Goal: Task Accomplishment & Management: Manage account settings

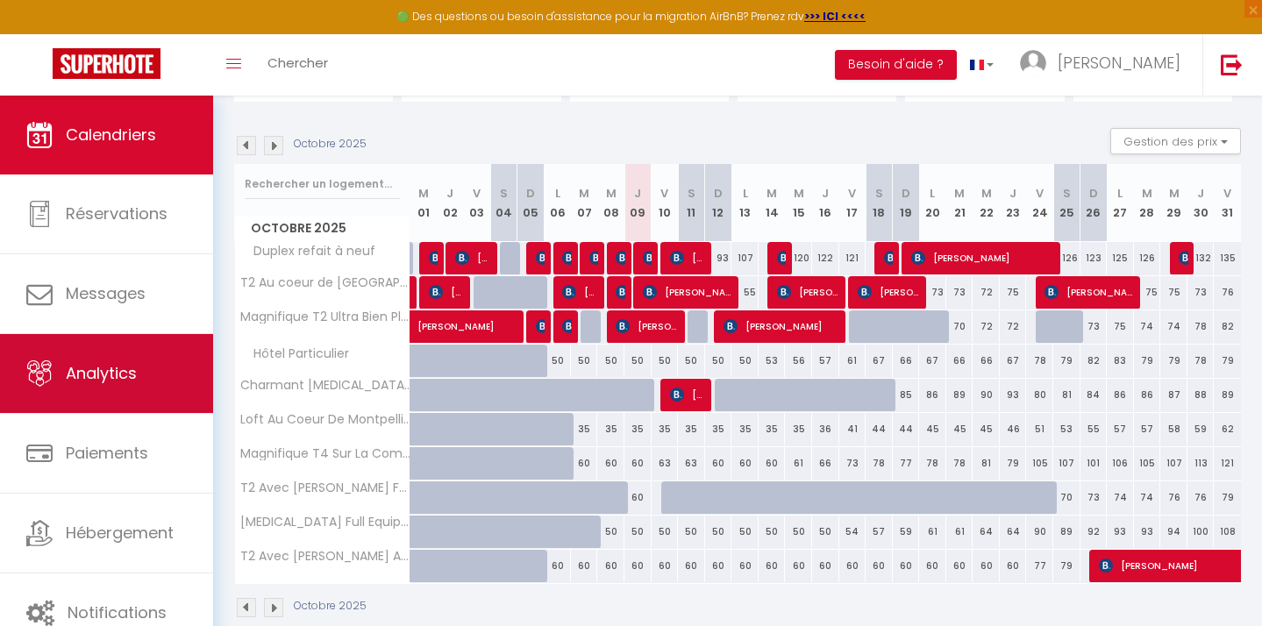
scroll to position [188, 0]
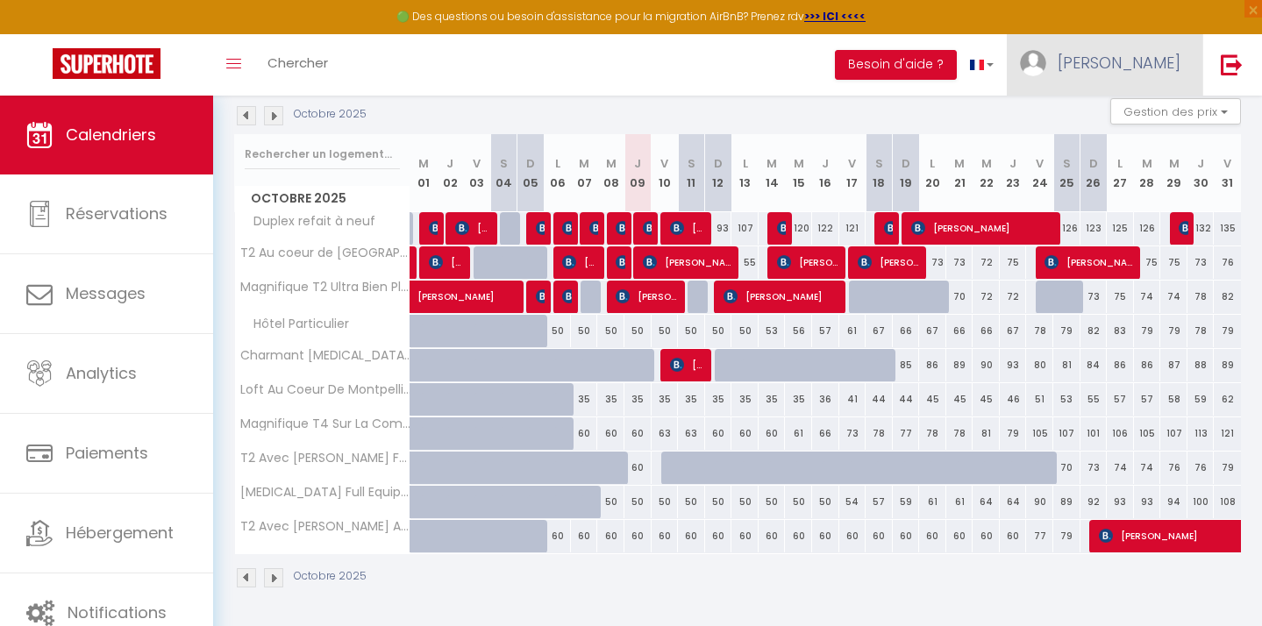
click at [1129, 52] on span "[PERSON_NAME]" at bounding box center [1118, 63] width 123 height 22
click at [1130, 146] on link "Équipe" at bounding box center [1132, 154] width 130 height 30
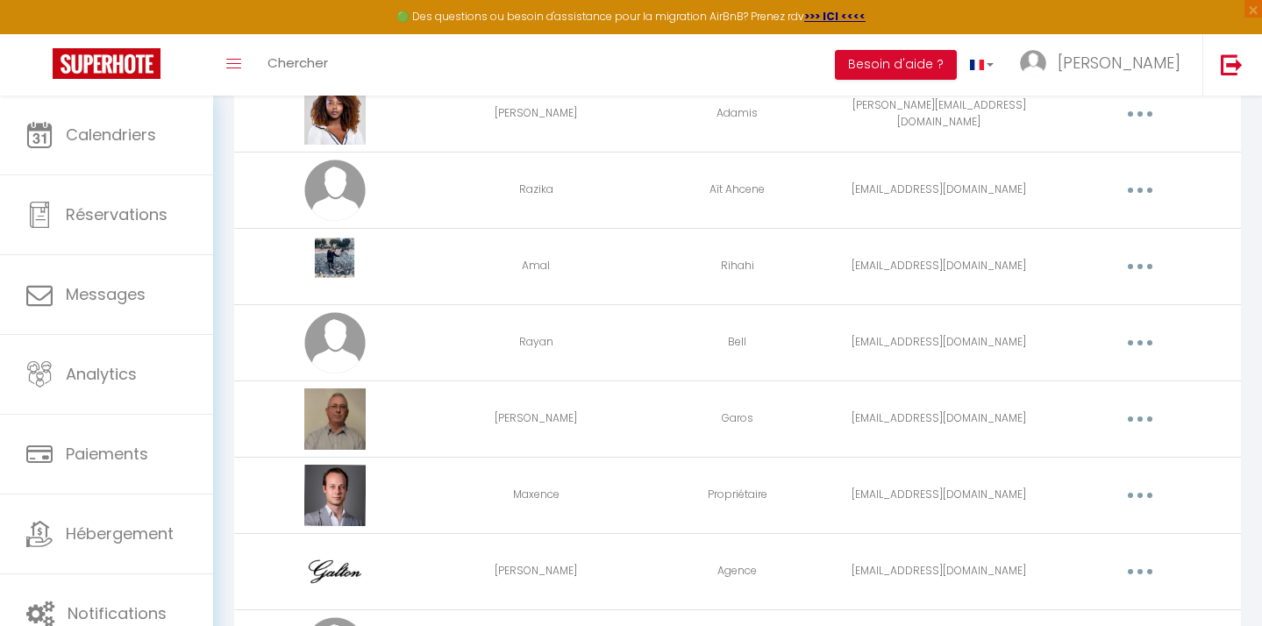
scroll to position [337, 0]
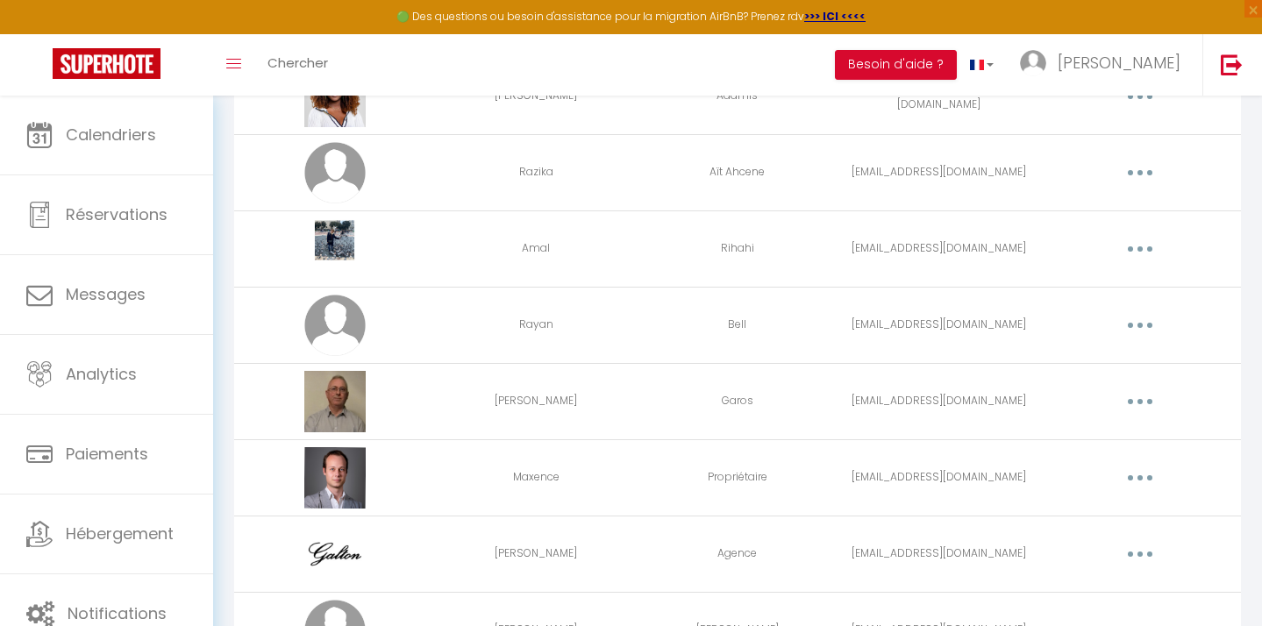
click at [1143, 400] on button "button" at bounding box center [1139, 402] width 49 height 28
click at [1104, 443] on link "Editer" at bounding box center [1094, 442] width 130 height 30
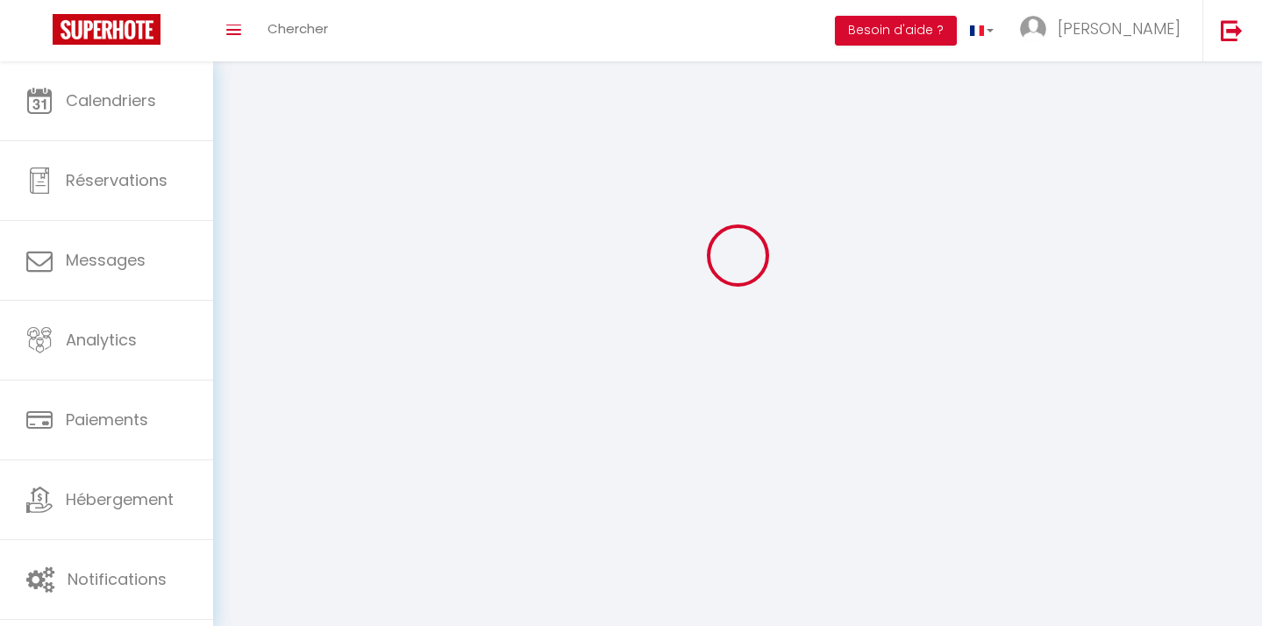
type input "[PERSON_NAME]"
type input "Garos"
type input "[EMAIL_ADDRESS][DOMAIN_NAME]"
type textarea "[URL][DOMAIN_NAME]"
checkbox input "false"
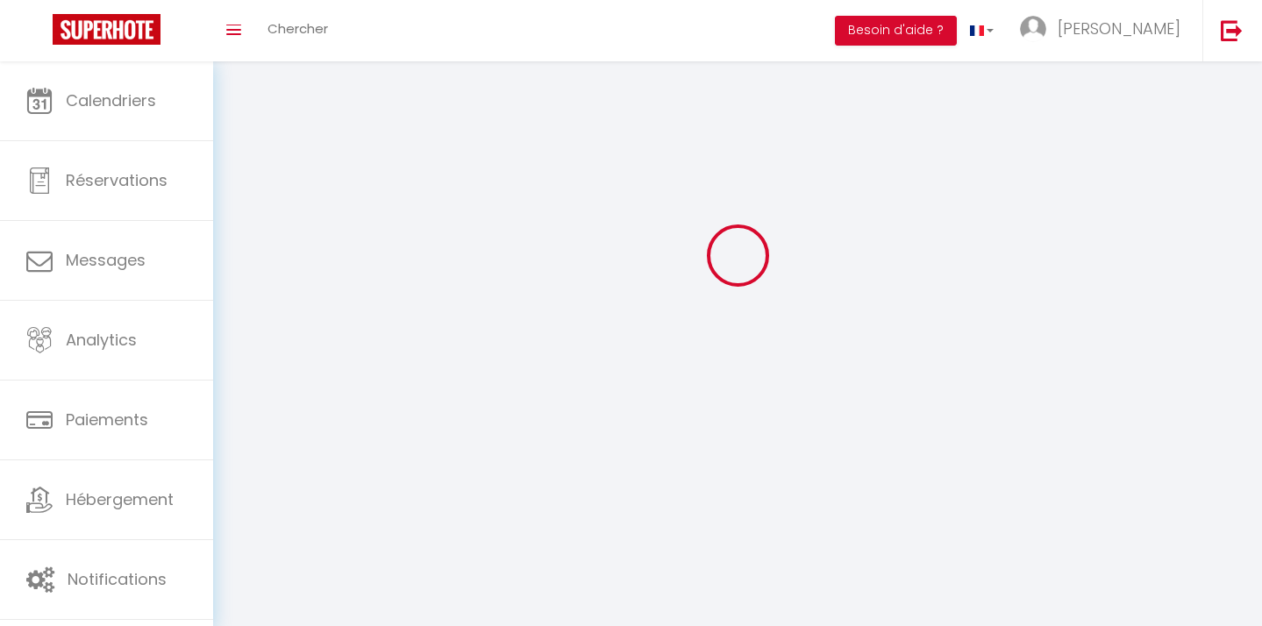
checkbox input "true"
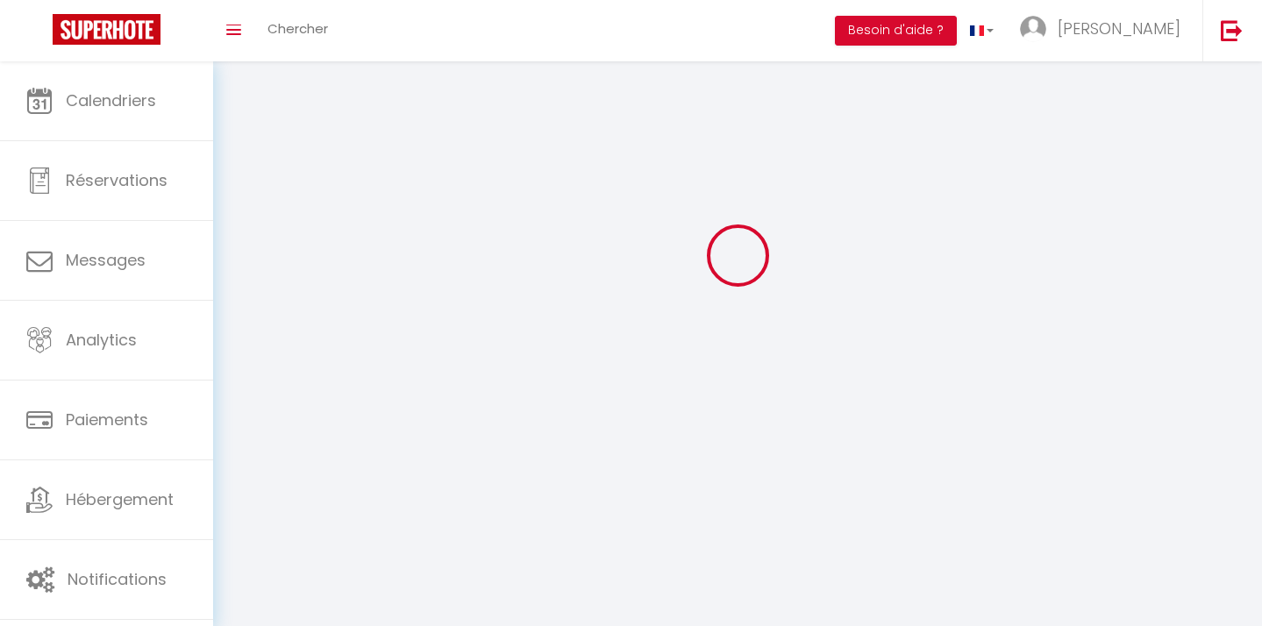
checkbox input "true"
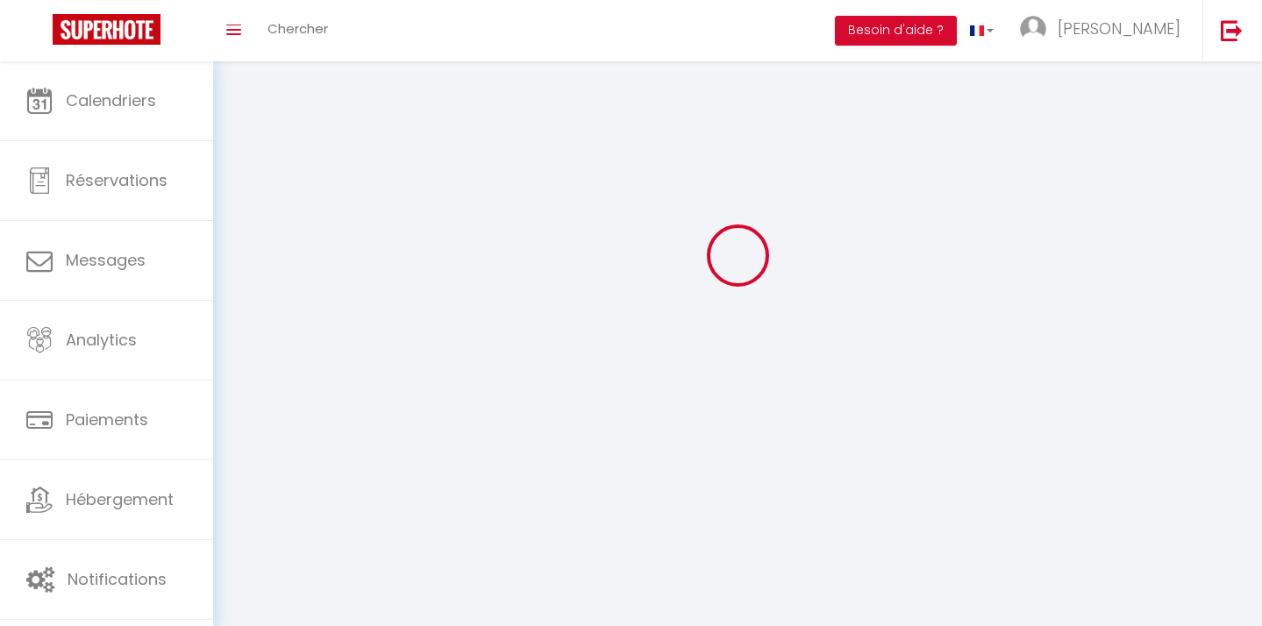
checkbox input "true"
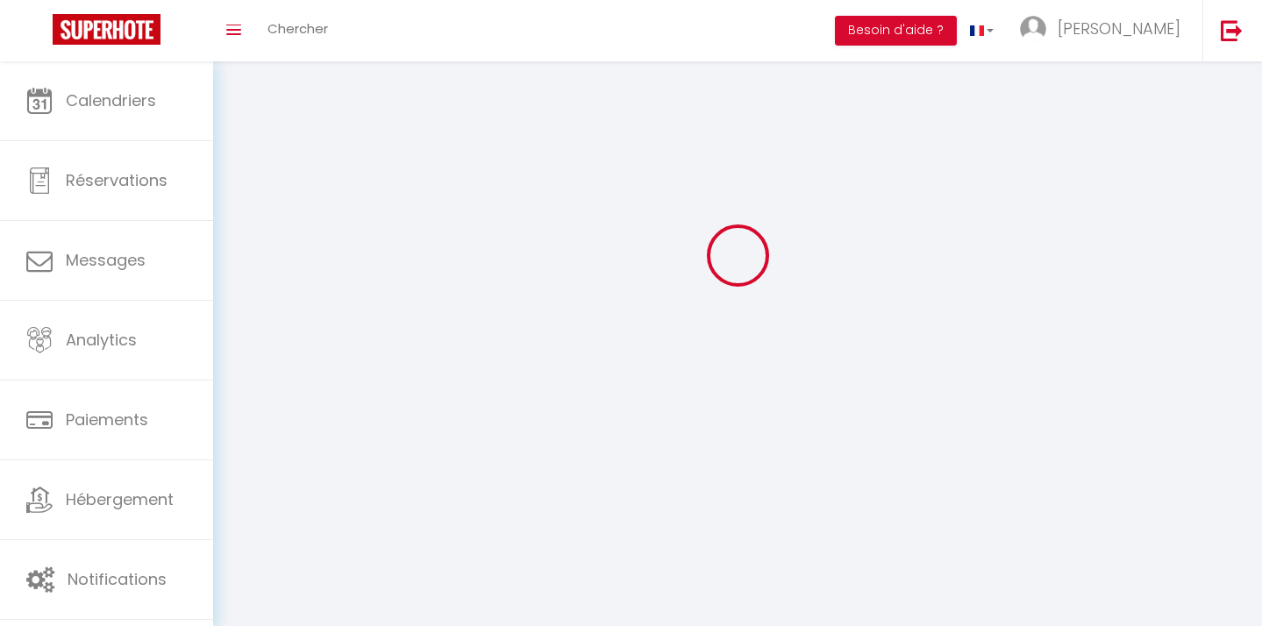
checkbox input "true"
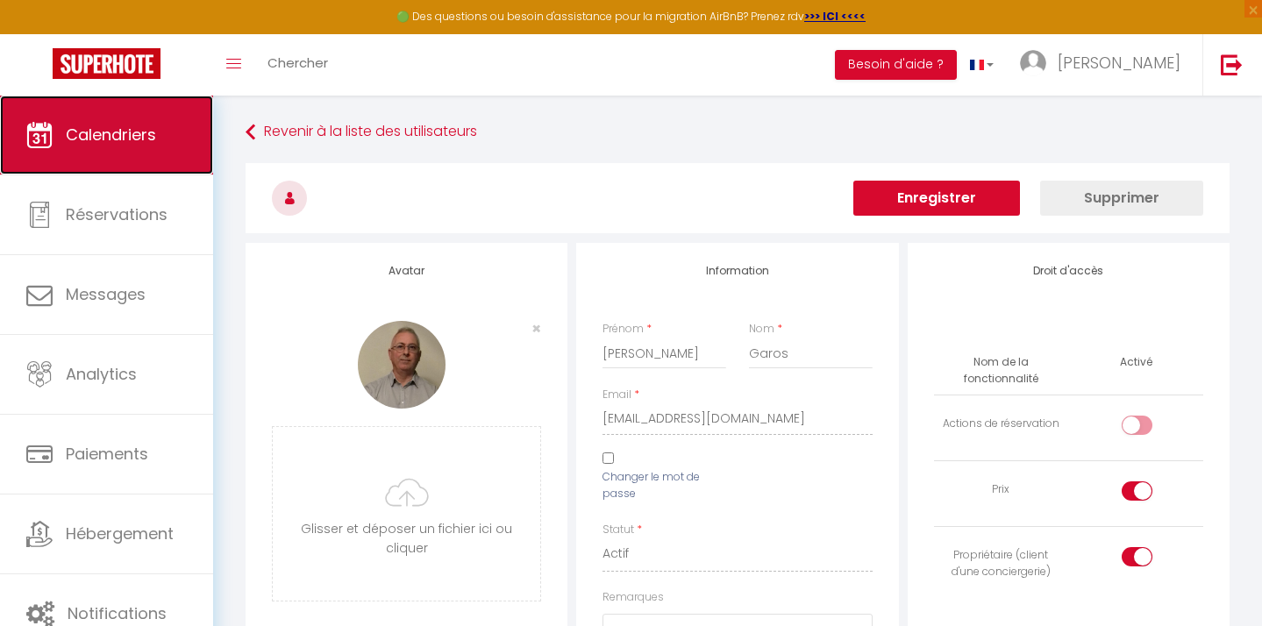
click at [139, 146] on link "Calendriers" at bounding box center [106, 135] width 213 height 79
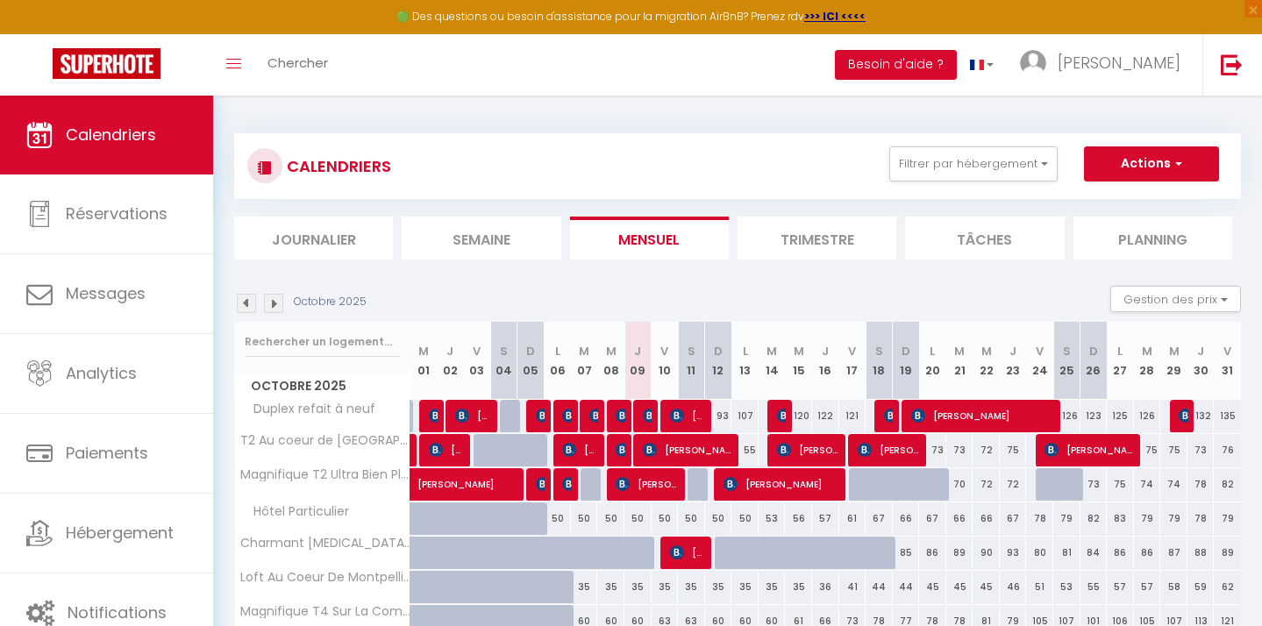
scroll to position [37, 0]
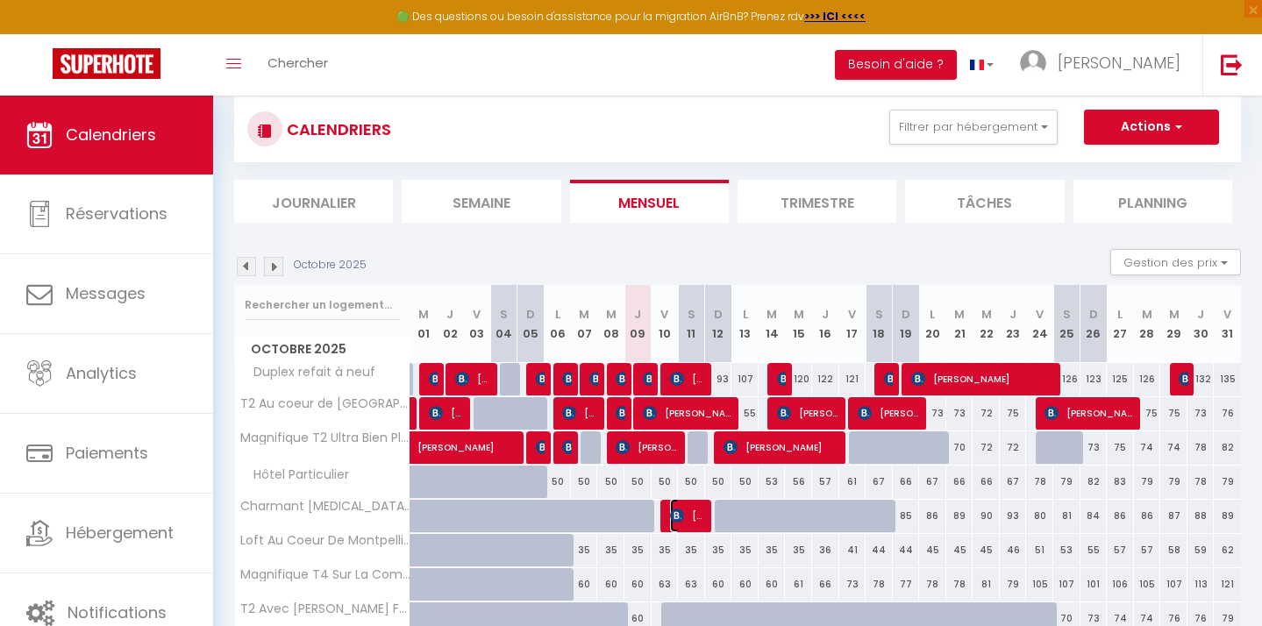
click at [692, 516] on span "[PERSON_NAME]" at bounding box center [688, 515] width 36 height 33
select select "OK"
select select "KO"
select select "0"
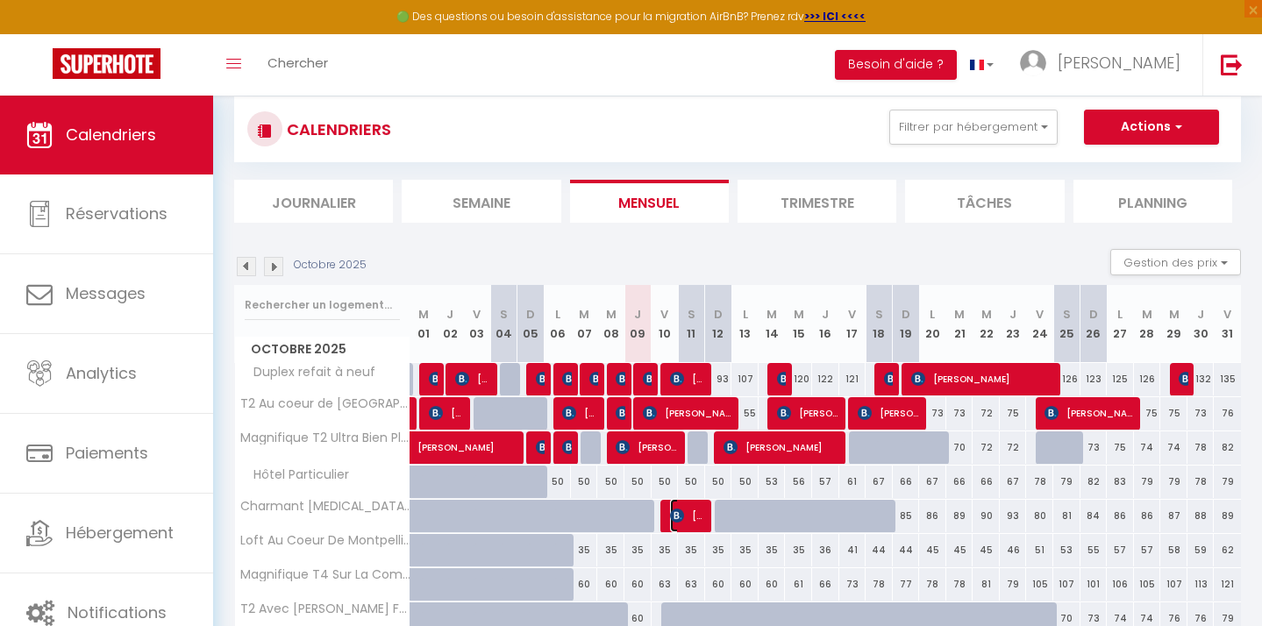
select select "1"
select select
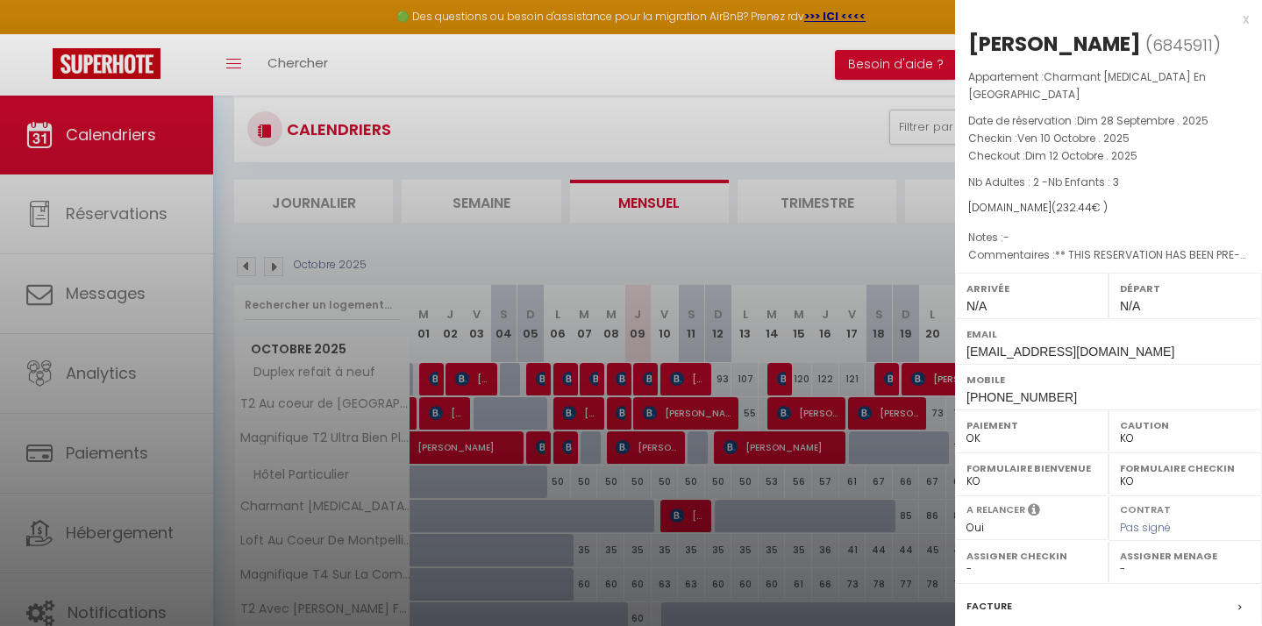
drag, startPoint x: 1118, startPoint y: 48, endPoint x: 977, endPoint y: 46, distance: 141.2
click at [977, 46] on h2 "[PERSON_NAME] ( 6845911 )" at bounding box center [1108, 45] width 281 height 30
copy h2 "[PERSON_NAME]"
